Goal: Entertainment & Leisure: Consume media (video, audio)

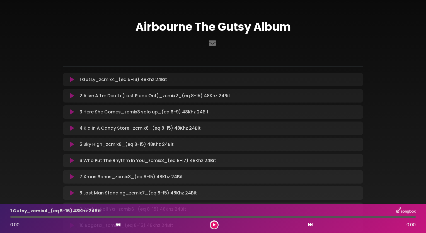
click at [75, 79] on button at bounding box center [71, 80] width 11 height 6
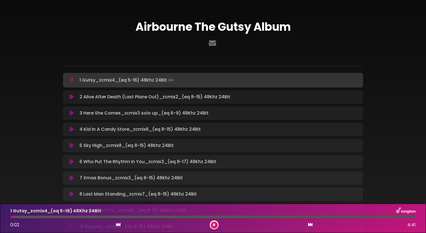
click at [380, 55] on div "Airbourne The Gutsy Album" at bounding box center [213, 141] width 368 height 268
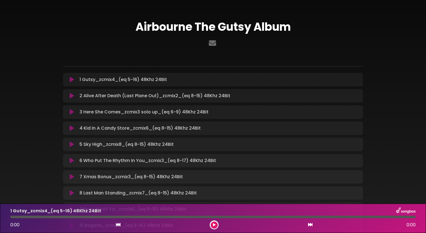
click at [71, 97] on icon at bounding box center [72, 96] width 4 height 6
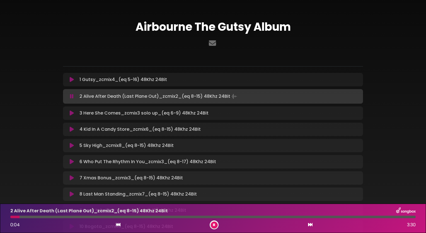
click at [393, 41] on div "Airbourne The Gutsy Album" at bounding box center [213, 141] width 368 height 268
